Goal: Task Accomplishment & Management: Manage account settings

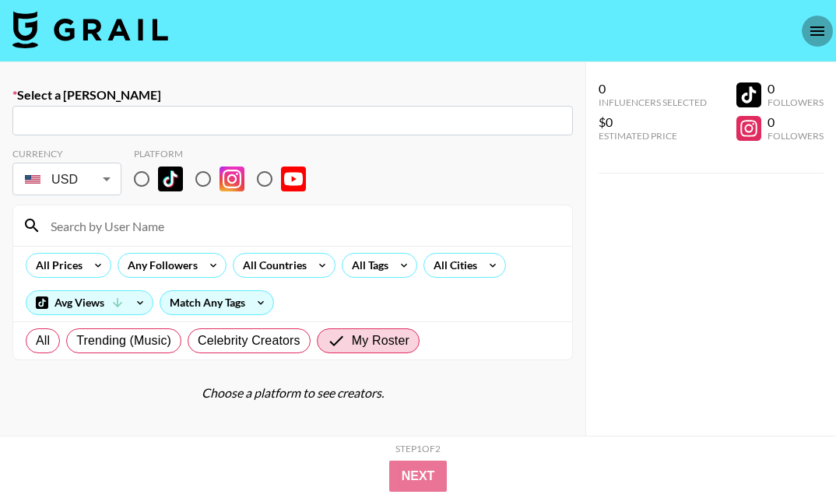
click at [815, 37] on icon "open drawer" at bounding box center [817, 31] width 19 height 19
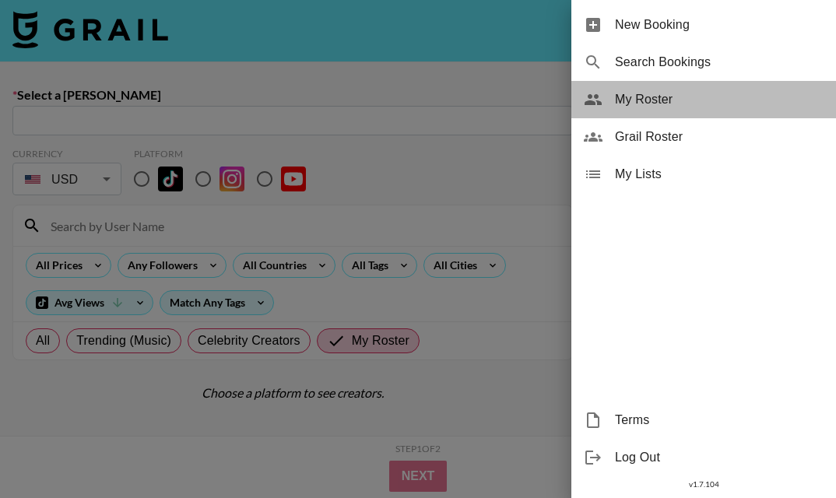
click at [733, 110] on div "My Roster" at bounding box center [704, 99] width 265 height 37
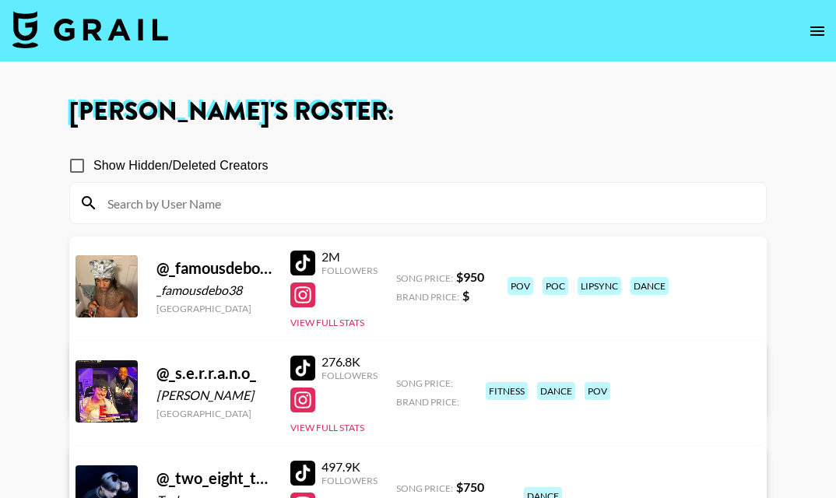
click at [811, 25] on icon "open drawer" at bounding box center [817, 31] width 19 height 19
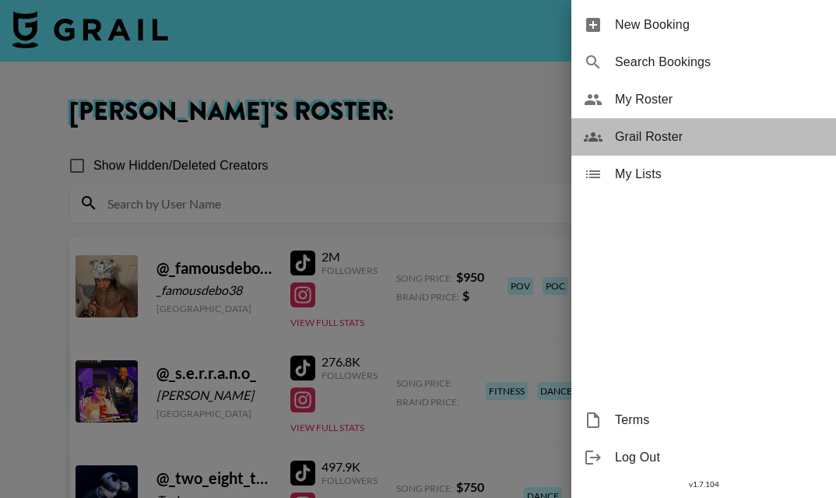
click at [699, 132] on span "Grail Roster" at bounding box center [719, 137] width 209 height 19
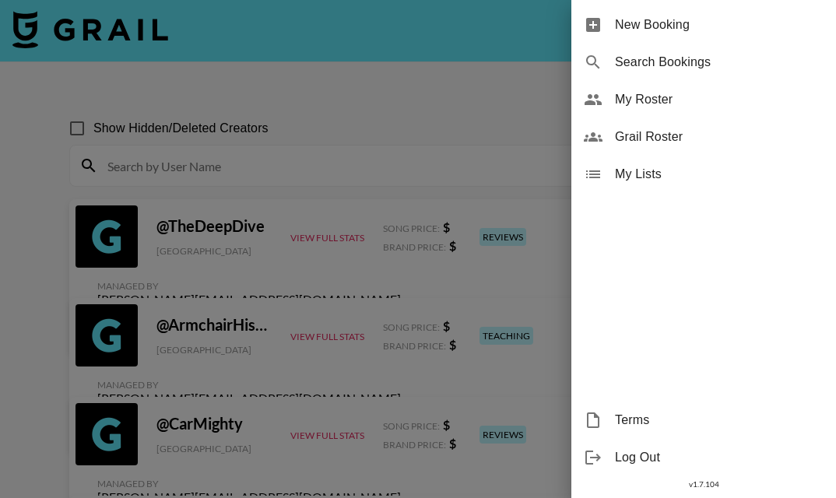
click at [322, 169] on div at bounding box center [418, 249] width 836 height 498
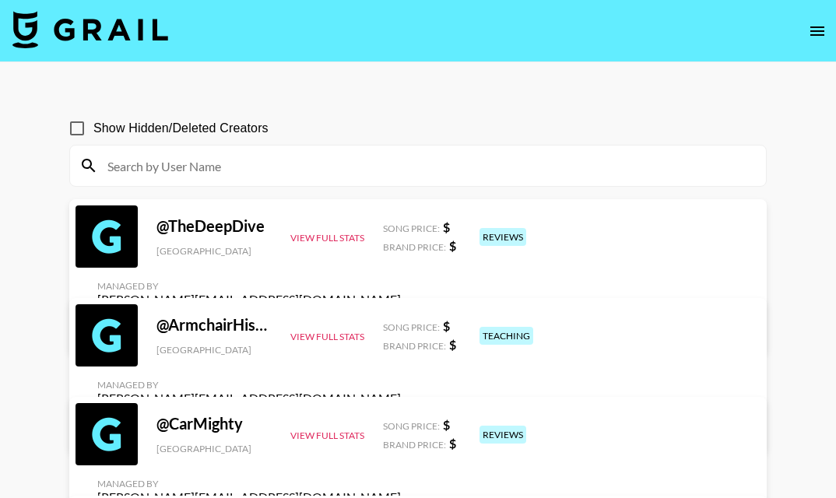
click at [308, 174] on input at bounding box center [427, 165] width 659 height 25
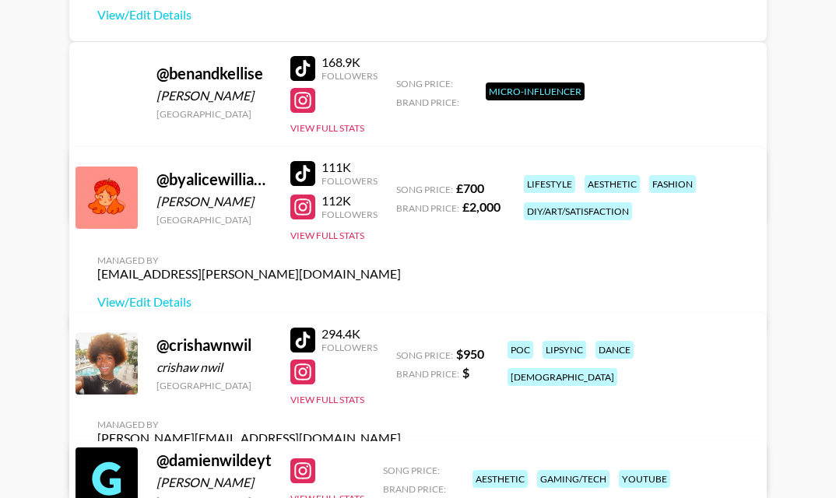
scroll to position [1241, 0]
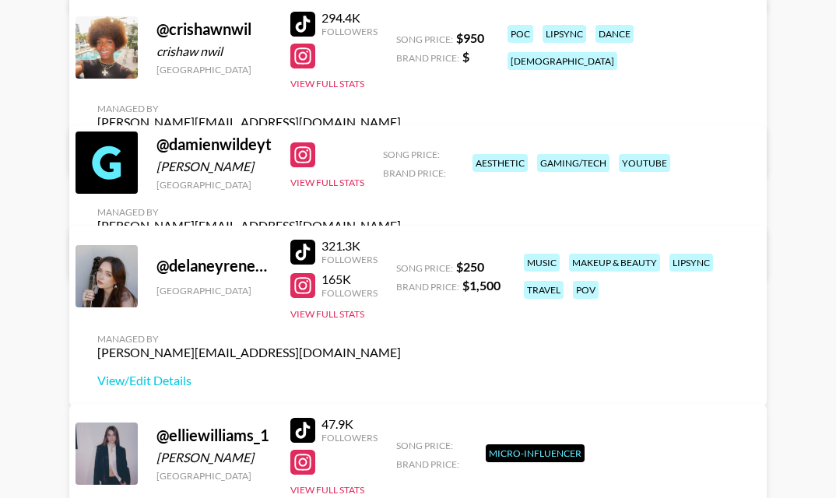
click at [402, 379] on div "@ delaneyreneemusic [GEOGRAPHIC_DATA] 321.3K Followers 165K Followers View Full…" at bounding box center [418, 316] width 698 height 181
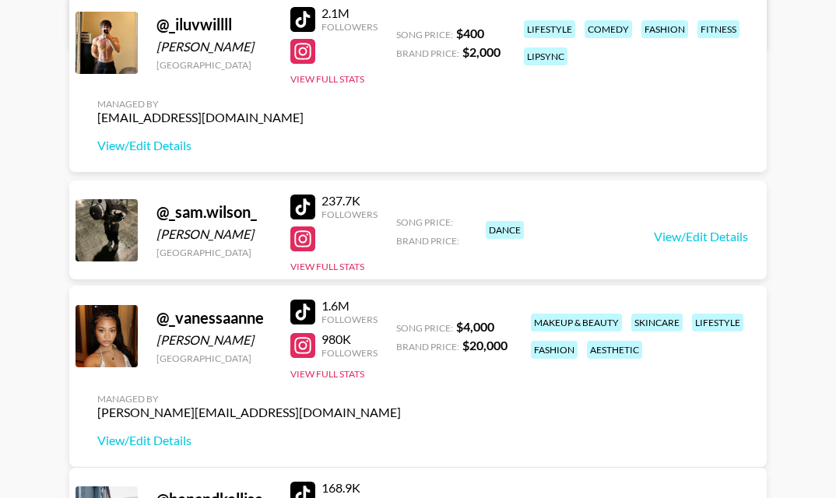
scroll to position [0, 0]
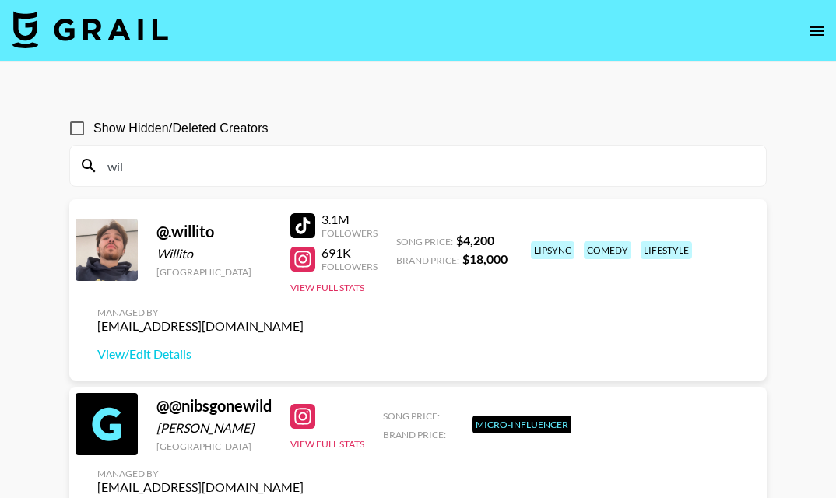
click at [146, 167] on input "wil" at bounding box center [427, 165] width 659 height 25
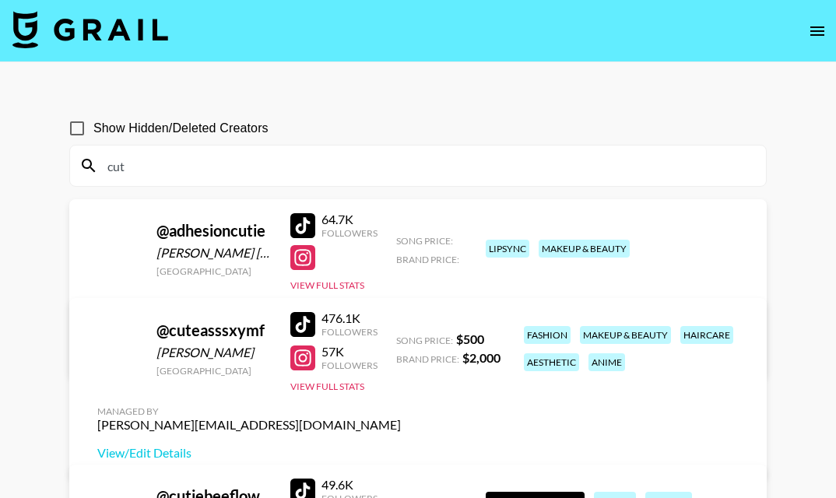
type input "cute"
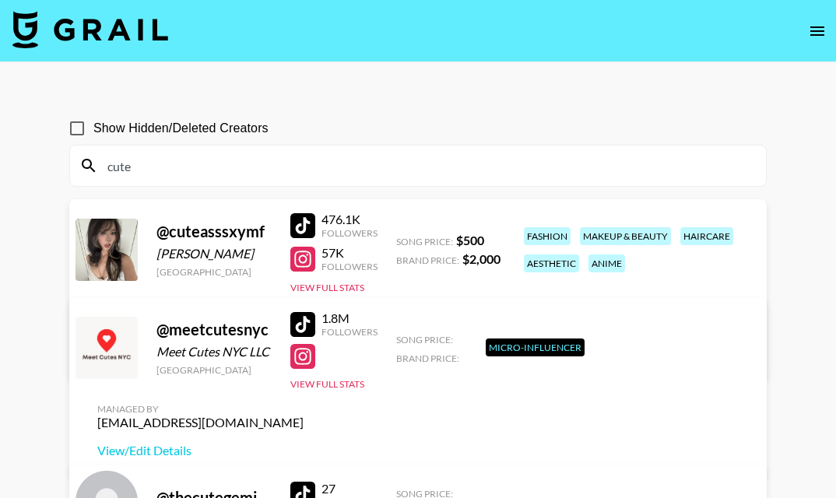
click at [246, 160] on input "cute" at bounding box center [427, 165] width 659 height 25
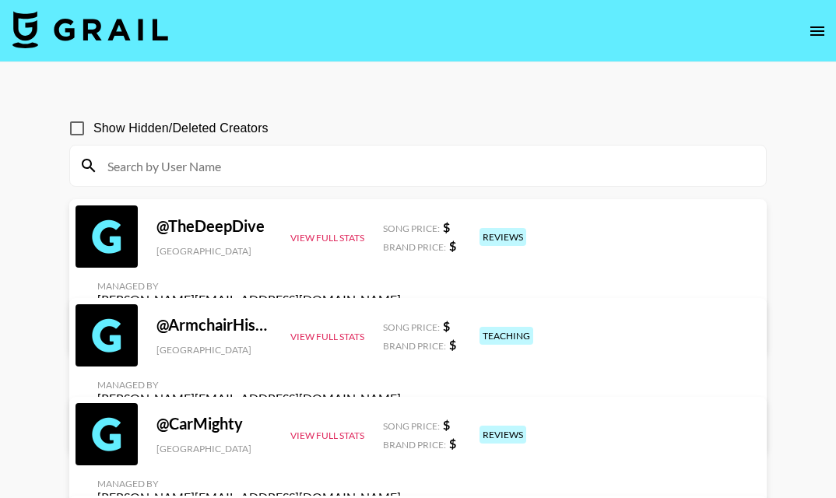
type input "p"
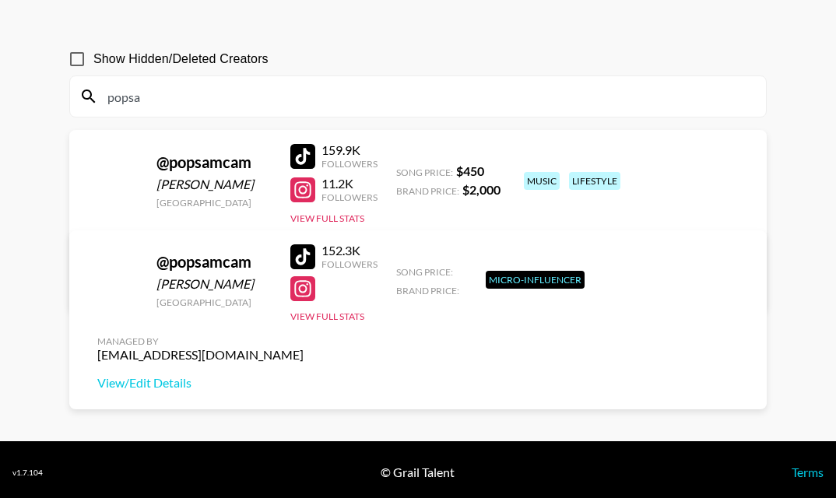
scroll to position [75, 0]
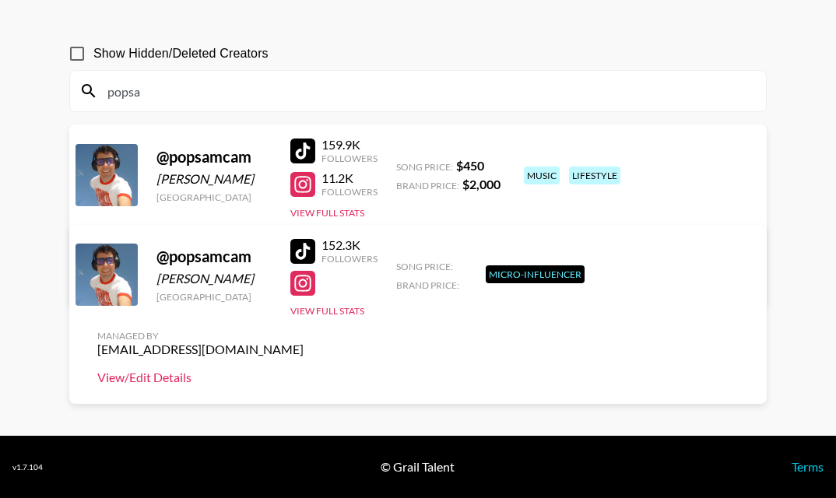
click at [168, 385] on link "View/Edit Details" at bounding box center [200, 378] width 206 height 16
click at [250, 85] on input "popsa" at bounding box center [427, 91] width 659 height 25
type input "popsam"
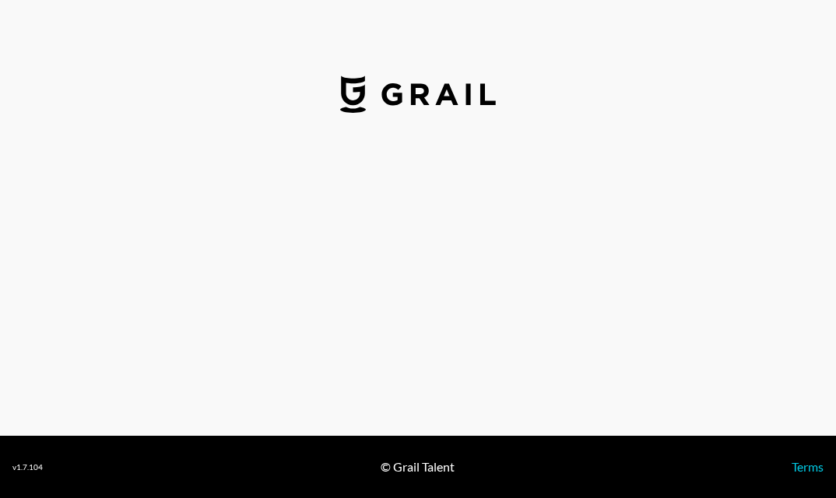
select select "USD"
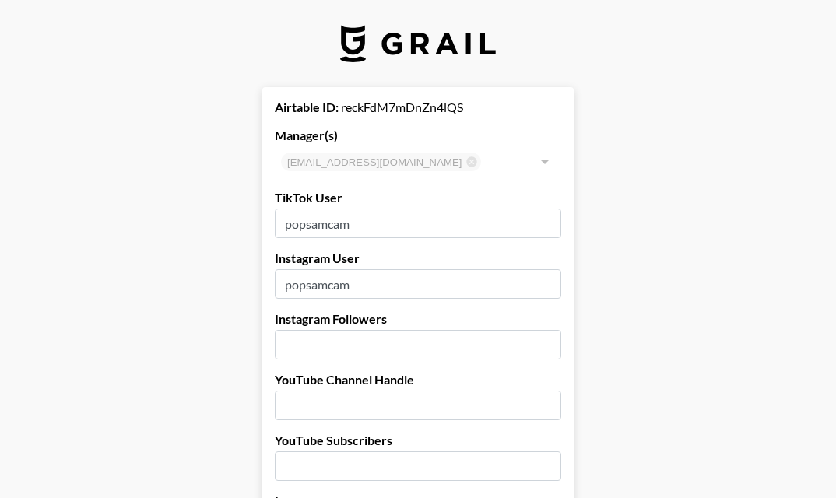
click at [354, 219] on input "popsamcam" at bounding box center [418, 224] width 287 height 30
click at [350, 284] on input "popsamcam" at bounding box center [418, 284] width 287 height 30
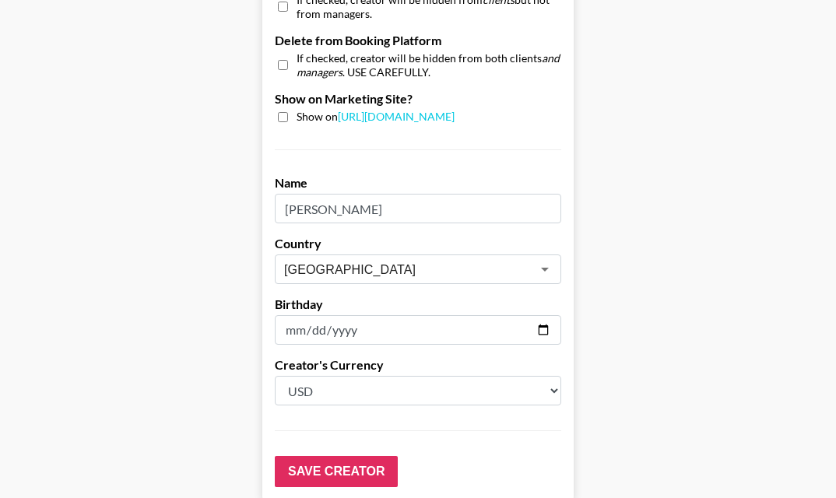
scroll to position [1590, 0]
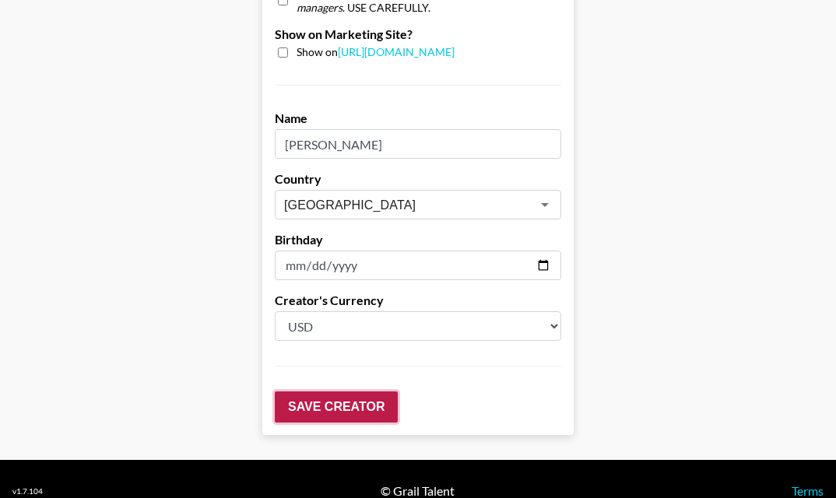
click at [329, 400] on input "Save Creator" at bounding box center [336, 407] width 123 height 31
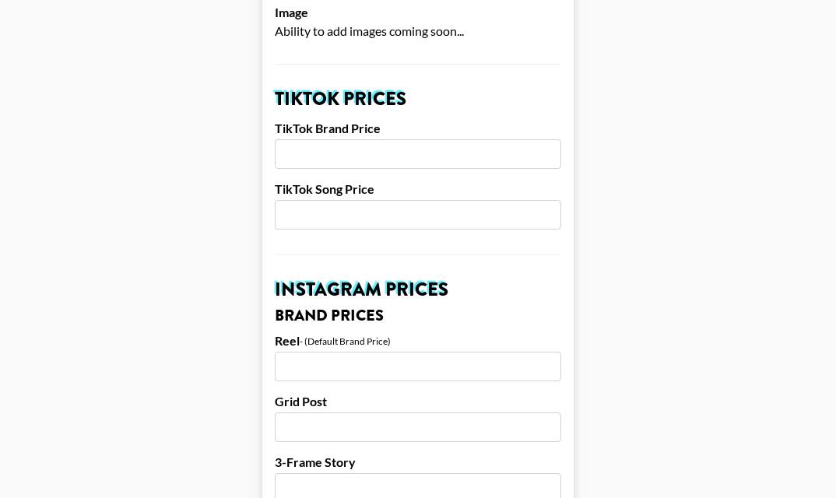
scroll to position [0, 0]
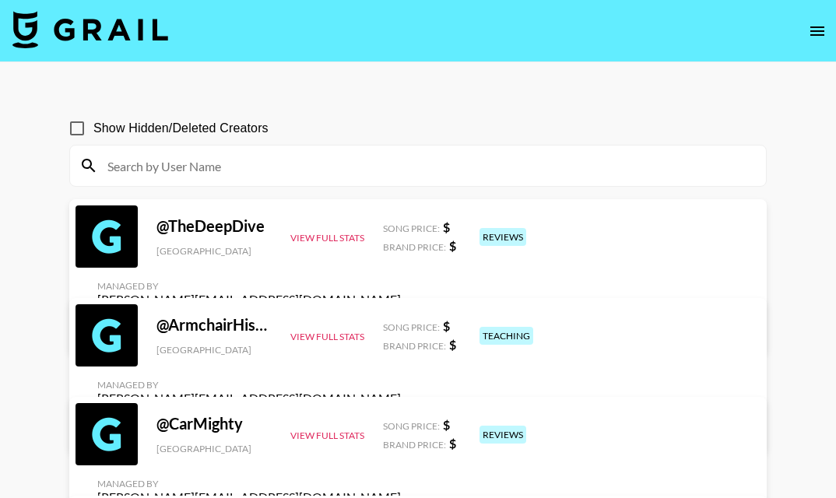
click at [238, 170] on input at bounding box center [427, 165] width 659 height 25
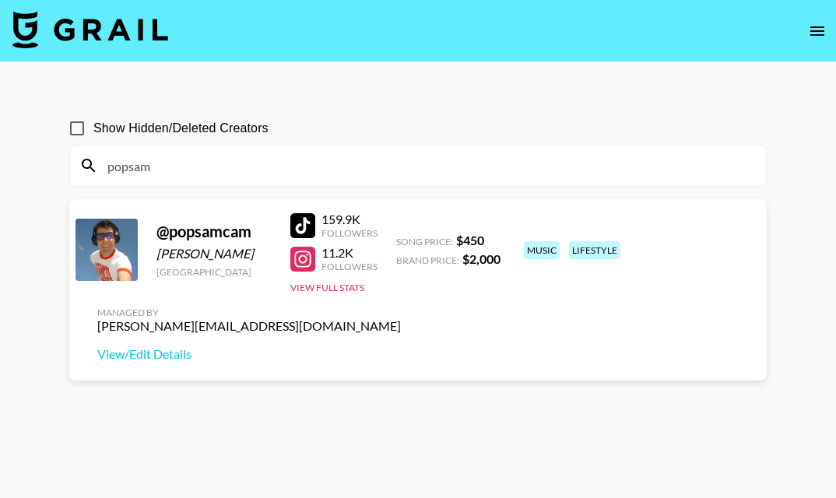
click at [264, 160] on input "popsam" at bounding box center [427, 165] width 659 height 25
click at [265, 160] on input "popsam" at bounding box center [427, 165] width 659 height 25
type input "popsam"
